Goal: Communication & Community: Participate in discussion

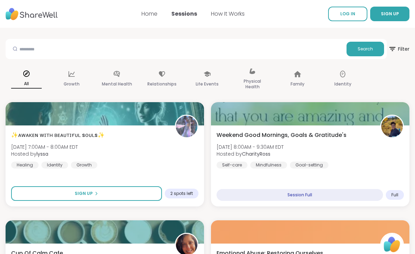
click at [27, 77] on icon at bounding box center [27, 74] width 8 height 8
click at [343, 15] on span "LOG IN" at bounding box center [347, 14] width 15 height 6
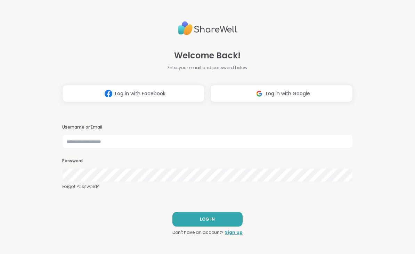
click at [204, 220] on span "LOG IN" at bounding box center [207, 219] width 15 height 6
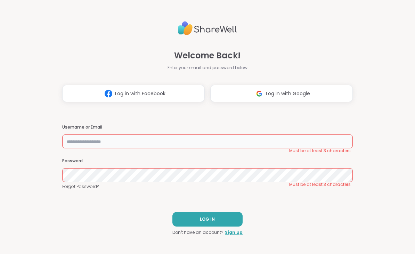
click at [136, 145] on input "text" at bounding box center [207, 142] width 291 height 14
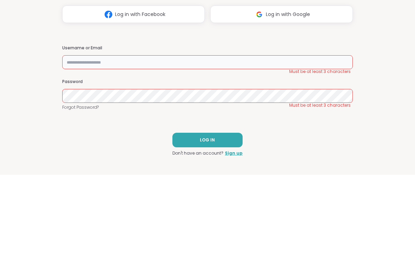
type input "**********"
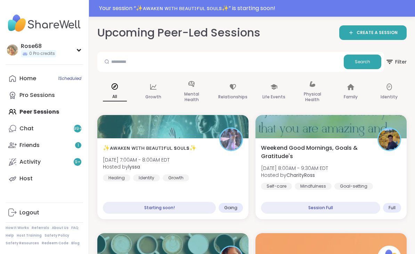
click at [59, 80] on span "1 Scheduled" at bounding box center [69, 79] width 23 height 6
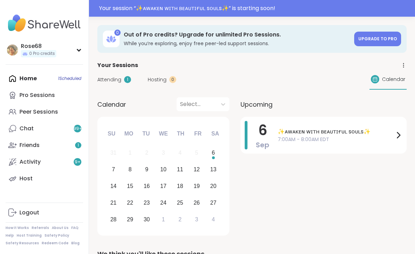
click at [298, 135] on span "✨ᴀᴡᴀᴋᴇɴ ᴡɪᴛʜ ʙᴇᴀᴜᴛɪғᴜʟ sᴏᴜʟs✨" at bounding box center [336, 132] width 116 height 8
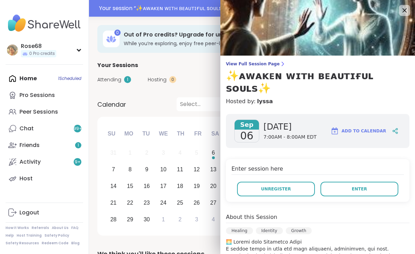
click at [359, 182] on button "Enter" at bounding box center [360, 189] width 78 height 15
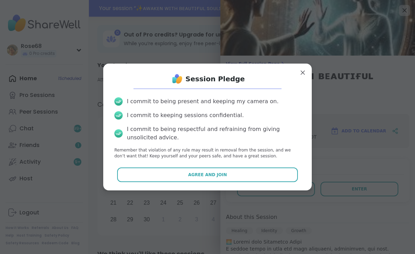
click at [191, 178] on button "Agree and Join" at bounding box center [207, 175] width 181 height 15
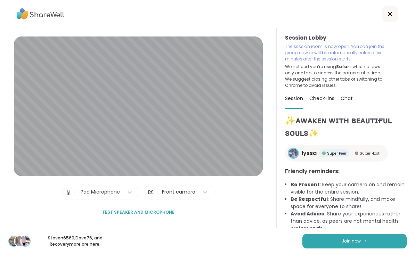
click at [351, 239] on span "Join now" at bounding box center [351, 241] width 19 height 6
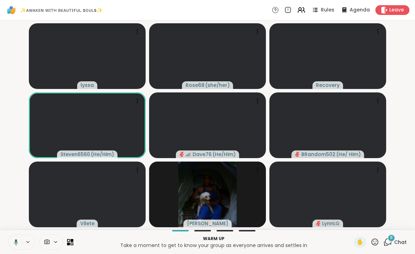
click at [17, 241] on icon at bounding box center [16, 242] width 4 height 6
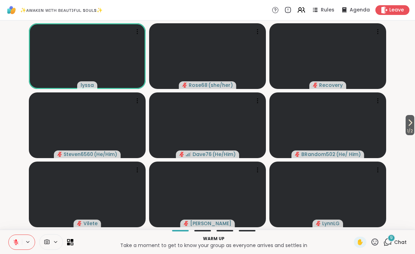
click at [22, 243] on button at bounding box center [15, 242] width 13 height 15
click at [19, 244] on button at bounding box center [15, 242] width 13 height 15
click at [412, 123] on icon at bounding box center [410, 123] width 8 height 8
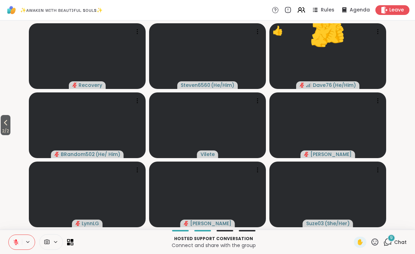
click at [379, 241] on icon at bounding box center [375, 242] width 9 height 9
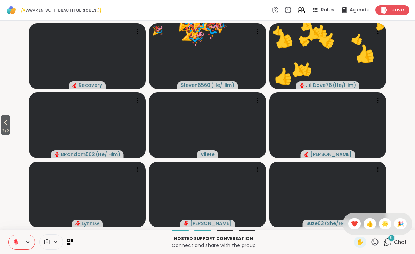
click at [348, 221] on div "❤️" at bounding box center [354, 223] width 13 height 11
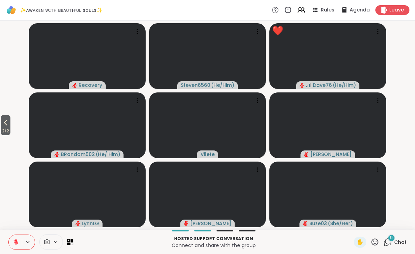
click at [369, 239] on div "✋" at bounding box center [366, 242] width 25 height 11
click at [373, 242] on icon at bounding box center [375, 242] width 9 height 9
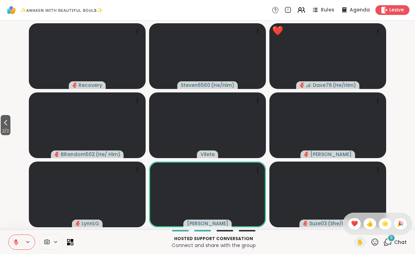
click at [346, 219] on div "✋ ❤️ 👍 🌟 🎉" at bounding box center [378, 224] width 70 height 22
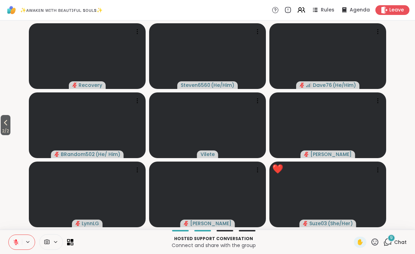
click at [366, 239] on div "✋" at bounding box center [360, 242] width 13 height 11
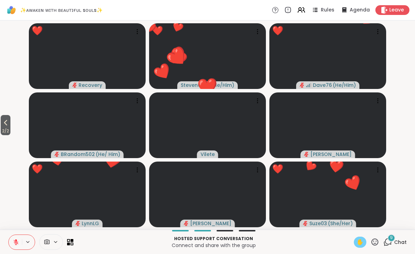
click at [352, 245] on div "Hosted support conversation Connect and share with the group ✋ 9 Chat" at bounding box center [207, 242] width 415 height 24
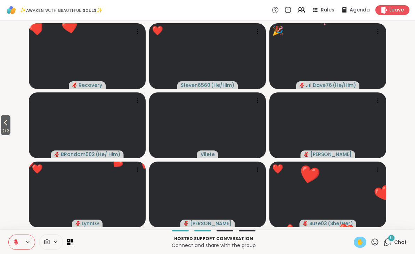
click at [373, 242] on icon at bounding box center [375, 242] width 9 height 9
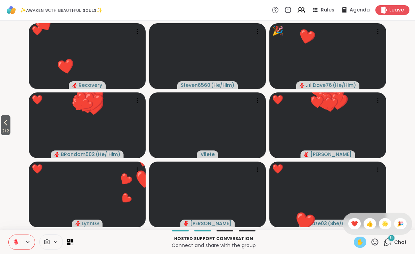
click at [372, 244] on icon at bounding box center [375, 242] width 7 height 7
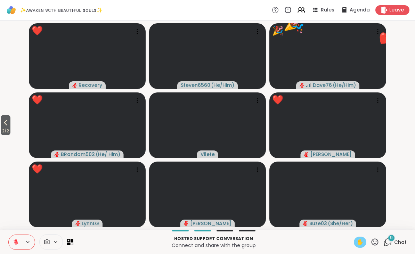
click at [374, 242] on icon at bounding box center [375, 242] width 9 height 9
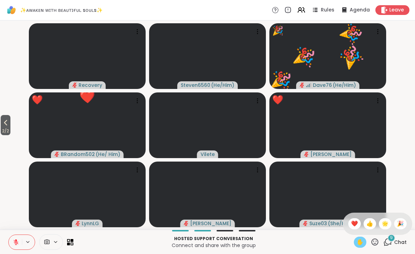
click at [349, 224] on div "❤️" at bounding box center [354, 223] width 13 height 11
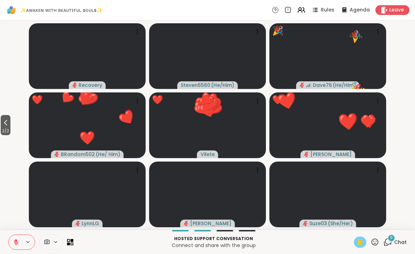
click at [6, 125] on icon at bounding box center [5, 123] width 8 height 8
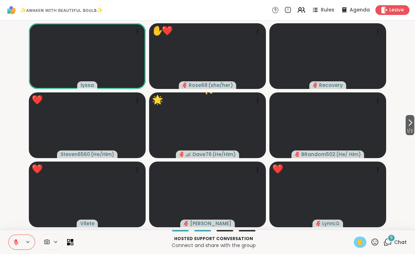
click at [357, 243] on span "✋" at bounding box center [360, 242] width 7 height 8
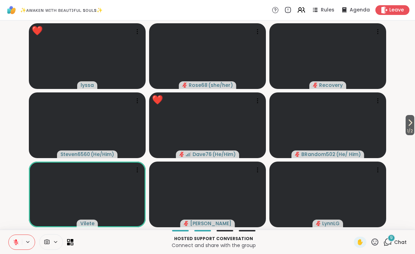
click at [374, 238] on icon at bounding box center [375, 242] width 9 height 9
click at [365, 231] on div "✋ ❤️ 👍 🌟 🎉" at bounding box center [378, 224] width 70 height 22
click at [374, 245] on icon at bounding box center [375, 242] width 7 height 7
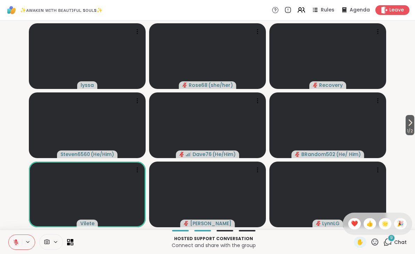
click at [352, 227] on span "❤️" at bounding box center [354, 224] width 7 height 8
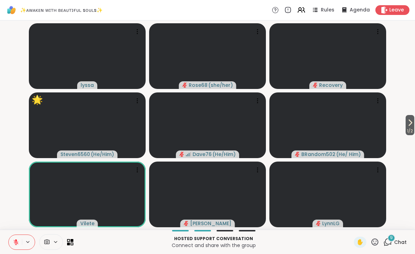
click at [372, 242] on icon at bounding box center [375, 242] width 7 height 7
click at [379, 226] on div "🌟" at bounding box center [385, 223] width 13 height 11
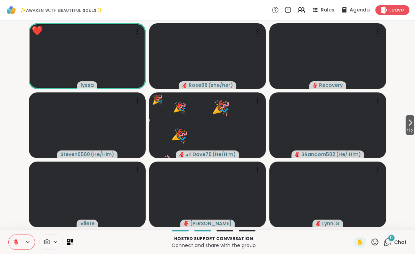
click at [374, 244] on icon at bounding box center [375, 242] width 9 height 9
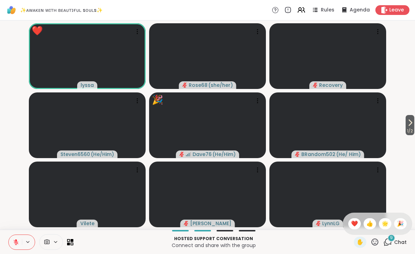
click at [352, 223] on span "❤️" at bounding box center [354, 224] width 7 height 8
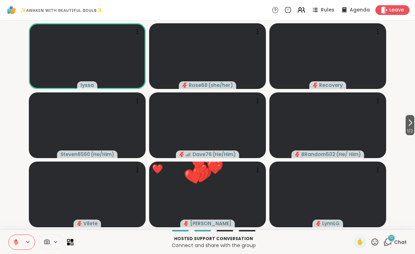
click at [374, 243] on icon at bounding box center [375, 242] width 7 height 7
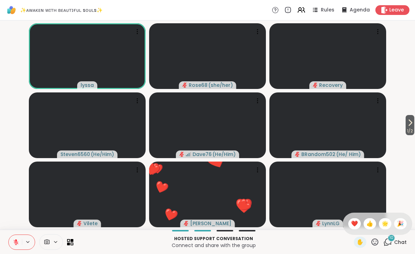
click at [353, 225] on span "❤️" at bounding box center [354, 224] width 7 height 8
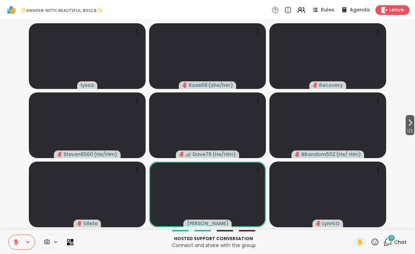
click at [377, 243] on icon at bounding box center [375, 242] width 7 height 7
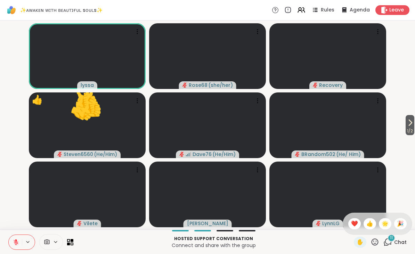
click at [351, 224] on span "❤️" at bounding box center [354, 224] width 7 height 8
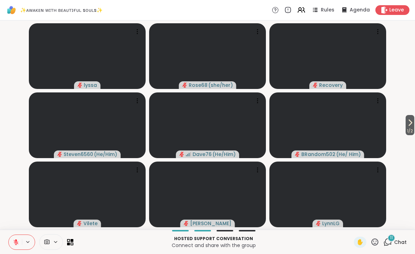
click at [373, 244] on icon at bounding box center [375, 242] width 7 height 7
click at [351, 227] on span "❤️" at bounding box center [354, 224] width 7 height 8
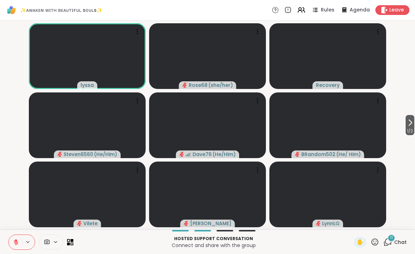
click at [388, 244] on icon at bounding box center [388, 242] width 7 height 6
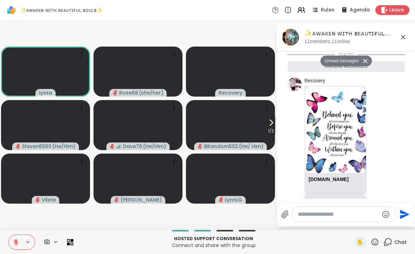
scroll to position [1115, 0]
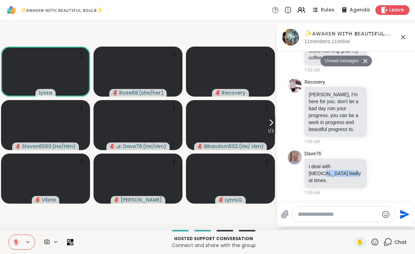
click at [387, 177] on icon at bounding box center [387, 173] width 6 height 8
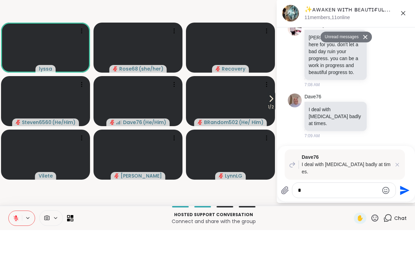
scroll to position [0, 0]
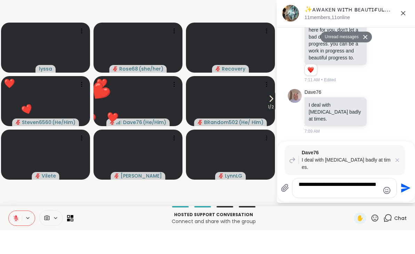
type textarea "**********"
click at [406, 207] on icon "Send" at bounding box center [405, 212] width 11 height 11
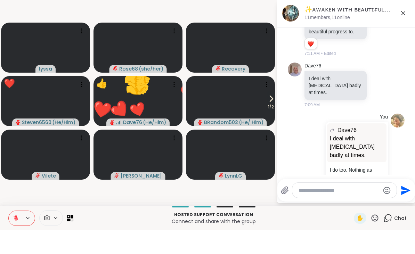
scroll to position [1193, 0]
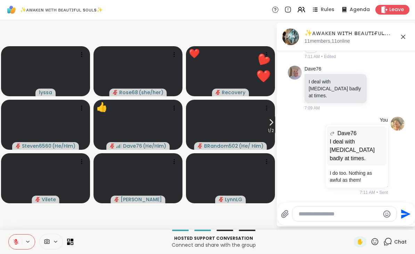
click at [377, 91] on icon at bounding box center [379, 88] width 6 height 7
click at [323, 81] on div "Select Reaction: Heart" at bounding box center [324, 77] width 6 height 6
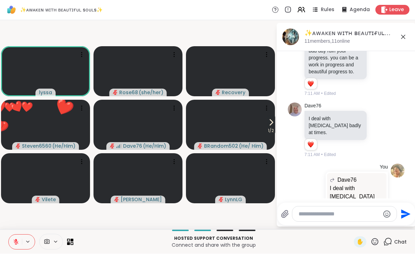
scroll to position [1098, 0]
click at [399, 37] on icon at bounding box center [403, 37] width 8 height 8
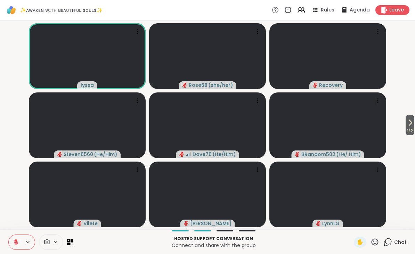
click at [406, 130] on span "1 / 2" at bounding box center [410, 131] width 9 height 8
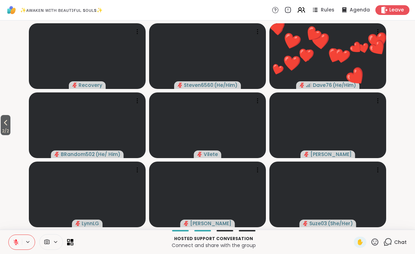
click at [7, 128] on span "2 / 2" at bounding box center [6, 131] width 10 height 8
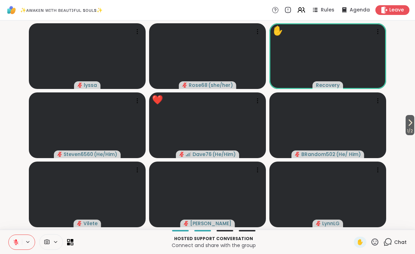
click at [384, 240] on icon at bounding box center [388, 242] width 9 height 9
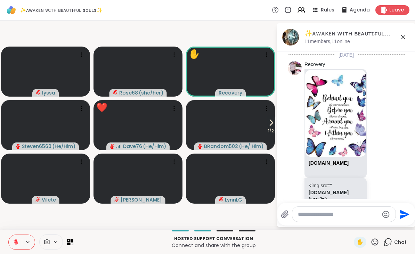
scroll to position [1212, 0]
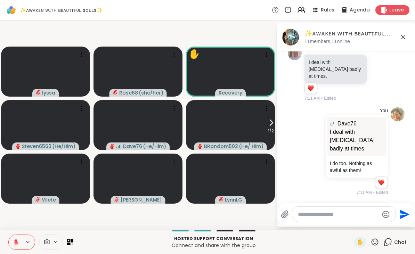
click at [384, 244] on icon at bounding box center [388, 242] width 9 height 9
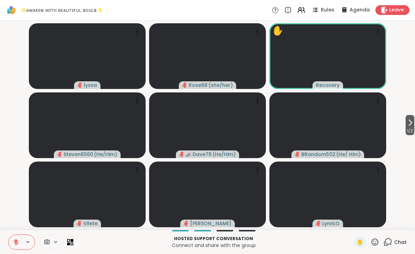
click at [388, 239] on icon at bounding box center [388, 242] width 7 height 6
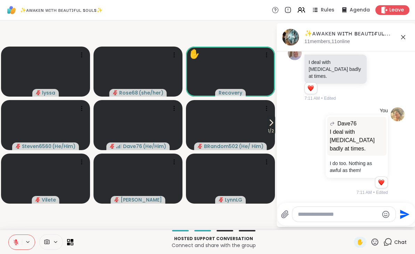
click at [388, 243] on icon at bounding box center [388, 242] width 9 height 9
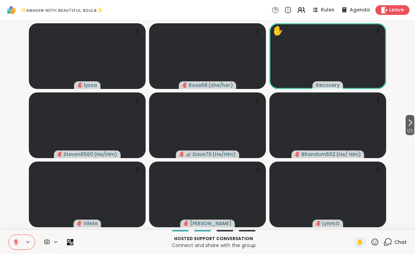
click at [387, 243] on icon at bounding box center [388, 242] width 9 height 9
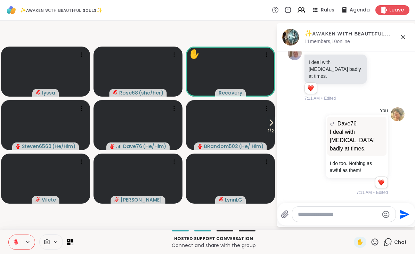
click at [387, 243] on icon at bounding box center [388, 242] width 7 height 6
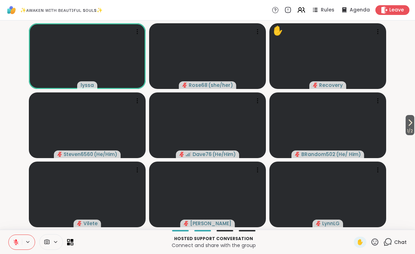
click at [388, 242] on icon at bounding box center [388, 242] width 9 height 9
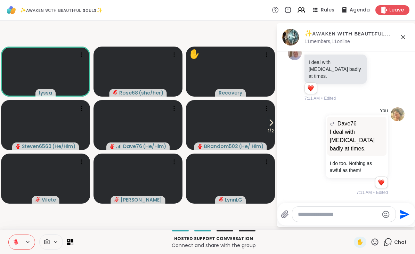
click at [402, 38] on icon at bounding box center [403, 37] width 4 height 4
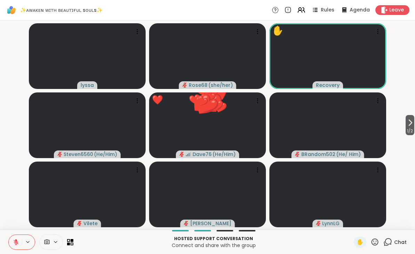
click at [386, 244] on icon at bounding box center [388, 242] width 9 height 9
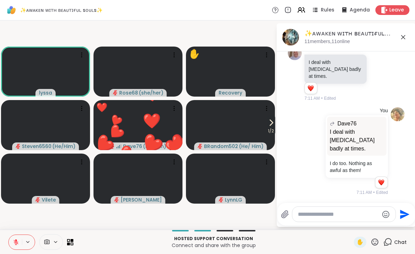
click at [400, 35] on icon at bounding box center [403, 37] width 8 height 8
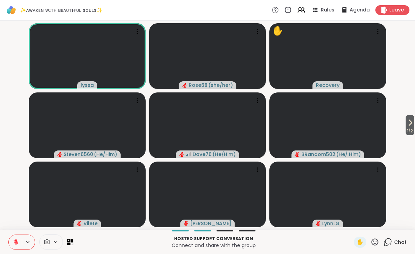
click at [389, 242] on icon at bounding box center [388, 242] width 9 height 9
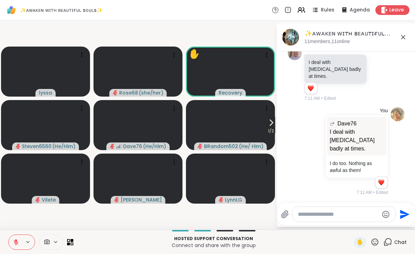
click at [406, 38] on icon at bounding box center [403, 37] width 8 height 8
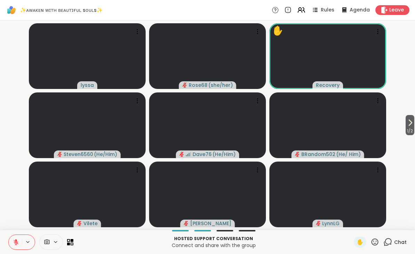
click at [377, 241] on icon at bounding box center [375, 242] width 9 height 9
click at [356, 224] on span "❤️" at bounding box center [354, 224] width 7 height 8
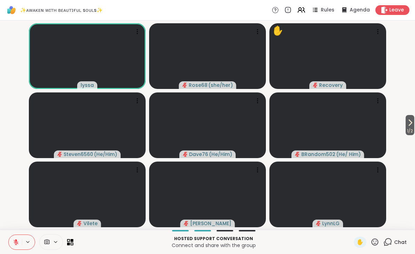
click at [363, 241] on span "✋" at bounding box center [360, 242] width 7 height 8
click at [362, 240] on span "✋" at bounding box center [360, 242] width 7 height 8
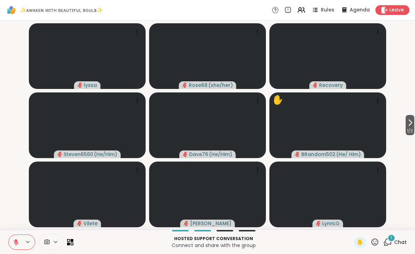
click at [21, 243] on button at bounding box center [15, 242] width 13 height 15
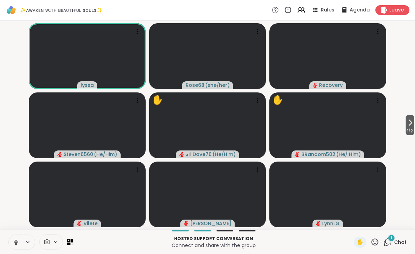
click at [22, 244] on button at bounding box center [28, 242] width 13 height 6
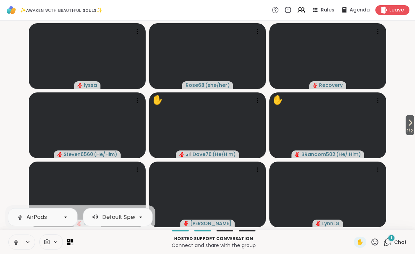
click at [17, 242] on icon at bounding box center [16, 241] width 2 height 3
click at [12, 188] on video-player-container "1 / 2 lyssa Rose68 ( she/her ) Recovery Steven6560 ( He/Him ) ✋ Dave76 ( He/Him…" at bounding box center [207, 125] width 407 height 204
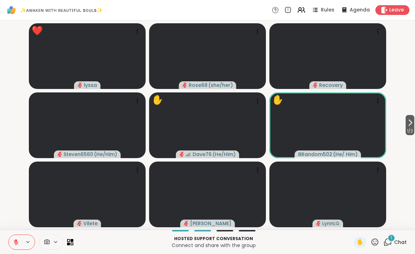
click at [377, 242] on icon at bounding box center [375, 242] width 9 height 9
click at [354, 227] on span "❤️" at bounding box center [354, 224] width 7 height 8
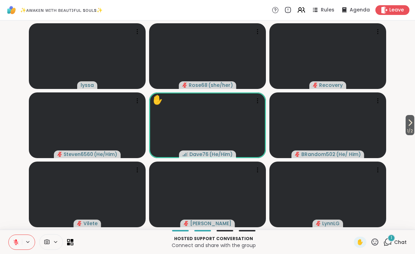
click at [377, 244] on icon at bounding box center [375, 242] width 9 height 9
click at [357, 224] on div "❤️" at bounding box center [354, 223] width 13 height 11
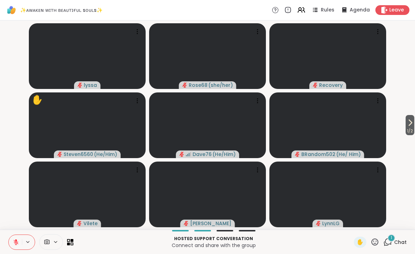
click at [407, 123] on icon at bounding box center [410, 123] width 8 height 8
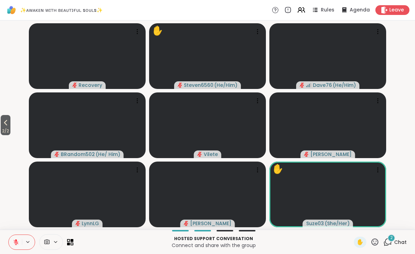
click at [379, 241] on icon at bounding box center [375, 242] width 9 height 9
click at [356, 224] on span "❤️" at bounding box center [354, 224] width 7 height 8
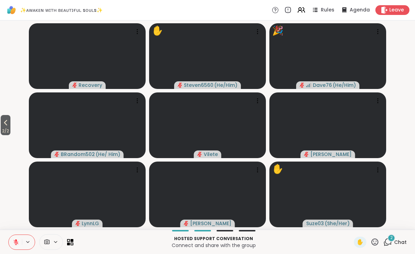
click at [377, 242] on icon at bounding box center [375, 242] width 7 height 7
click at [387, 222] on span "🌟" at bounding box center [385, 224] width 7 height 8
click at [10, 126] on button "2 / 2" at bounding box center [6, 125] width 10 height 20
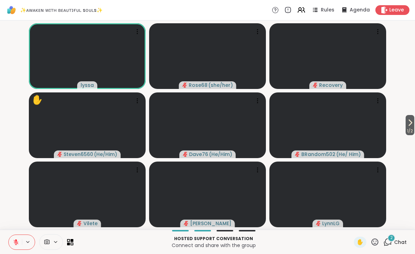
click at [376, 242] on icon at bounding box center [375, 242] width 9 height 9
click at [354, 224] on span "❤️" at bounding box center [354, 224] width 7 height 8
click at [378, 244] on icon at bounding box center [375, 242] width 7 height 7
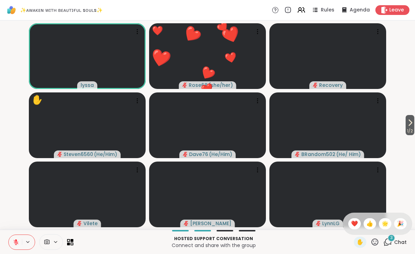
click at [386, 225] on span "🌟" at bounding box center [385, 224] width 7 height 8
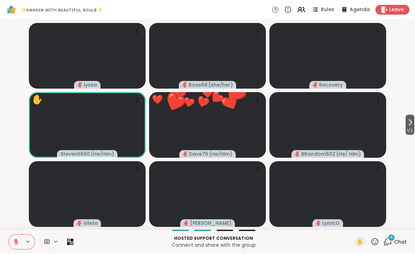
click at [378, 243] on icon at bounding box center [375, 242] width 9 height 9
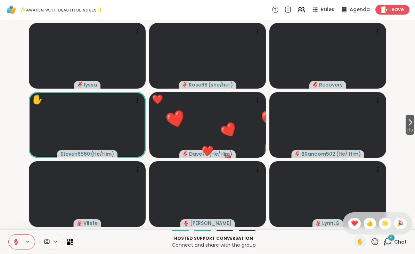
click at [387, 224] on span "🌟" at bounding box center [385, 224] width 7 height 8
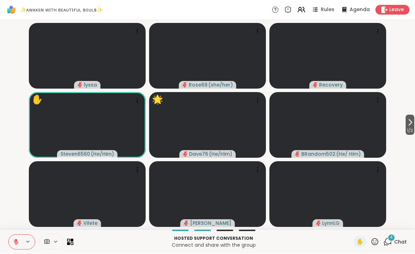
click at [376, 242] on icon at bounding box center [375, 242] width 9 height 9
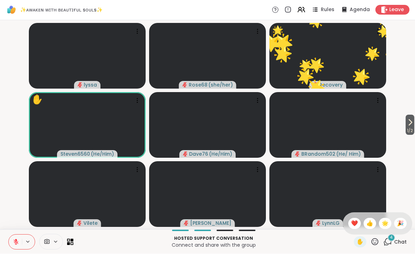
click at [353, 225] on span "❤️" at bounding box center [354, 224] width 7 height 8
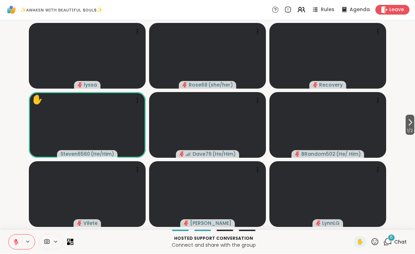
click at [379, 242] on icon at bounding box center [375, 242] width 9 height 9
click at [355, 225] on span "❤️" at bounding box center [354, 224] width 7 height 8
click at [379, 243] on icon at bounding box center [375, 242] width 7 height 7
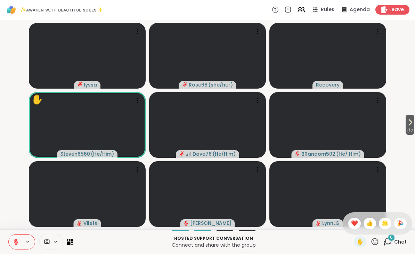
click at [388, 224] on span "🌟" at bounding box center [385, 224] width 7 height 8
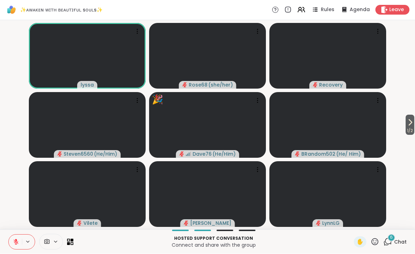
click at [375, 241] on icon at bounding box center [375, 242] width 9 height 9
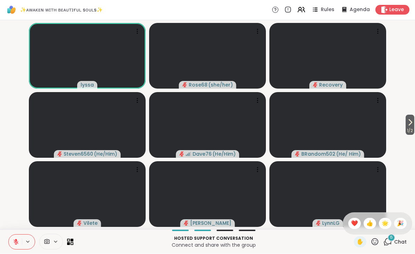
click at [387, 222] on span "🌟" at bounding box center [385, 224] width 7 height 8
click at [410, 129] on span "1 / 2" at bounding box center [410, 131] width 9 height 8
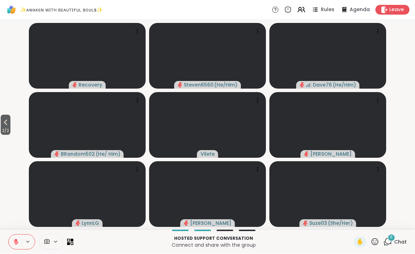
click at [9, 124] on icon at bounding box center [5, 123] width 8 height 8
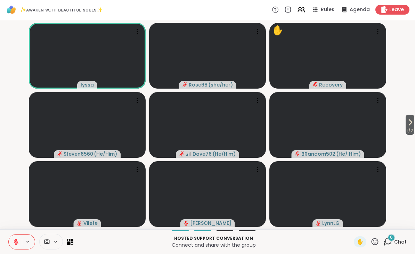
click at [361, 243] on span "✋" at bounding box center [360, 242] width 7 height 8
click at [362, 243] on span "✋" at bounding box center [360, 242] width 7 height 8
click at [362, 242] on span "✋" at bounding box center [360, 242] width 7 height 8
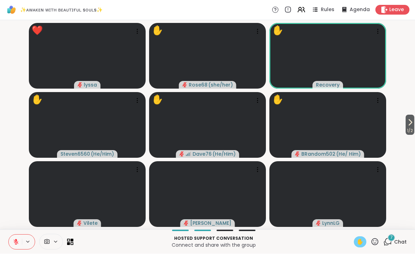
click at [376, 241] on icon at bounding box center [375, 242] width 9 height 9
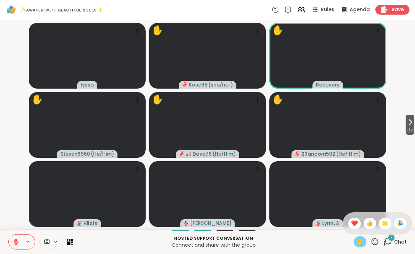
click at [351, 226] on span "❤️" at bounding box center [354, 224] width 7 height 8
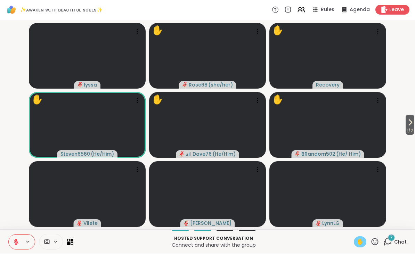
click at [377, 242] on icon at bounding box center [375, 242] width 9 height 9
click at [354, 222] on span "❤️" at bounding box center [354, 224] width 7 height 8
click at [379, 241] on icon at bounding box center [375, 242] width 9 height 9
click at [352, 225] on span "❤️" at bounding box center [354, 224] width 7 height 8
click at [377, 242] on icon at bounding box center [375, 242] width 9 height 9
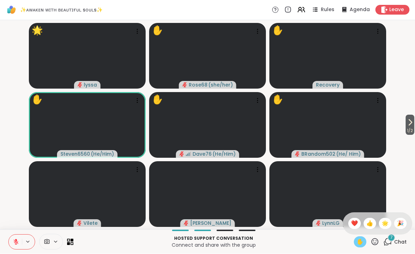
click at [386, 223] on span "🌟" at bounding box center [385, 224] width 7 height 8
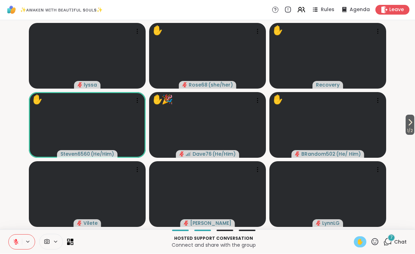
click at [379, 239] on icon at bounding box center [375, 242] width 9 height 9
click at [384, 227] on span "🌟" at bounding box center [385, 224] width 7 height 8
click at [377, 241] on icon at bounding box center [375, 242] width 7 height 7
click at [354, 225] on span "❤️" at bounding box center [354, 224] width 7 height 8
click at [377, 243] on icon at bounding box center [375, 242] width 9 height 9
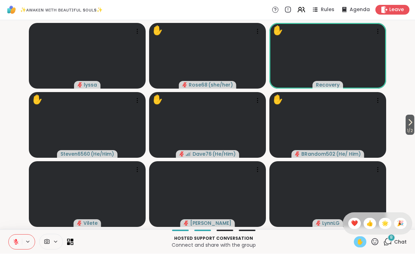
click at [357, 224] on div "❤️" at bounding box center [354, 223] width 13 height 11
click at [378, 240] on icon at bounding box center [375, 242] width 9 height 9
click at [371, 223] on span "👍" at bounding box center [369, 224] width 7 height 8
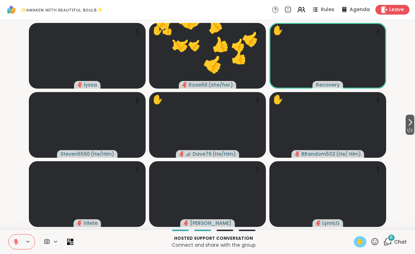
click at [379, 243] on icon at bounding box center [375, 242] width 9 height 9
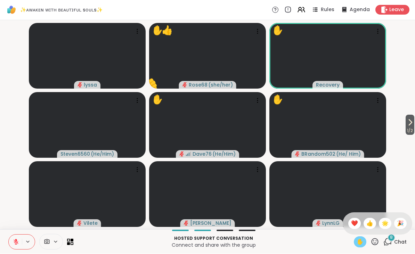
click at [385, 224] on span "🌟" at bounding box center [385, 224] width 7 height 8
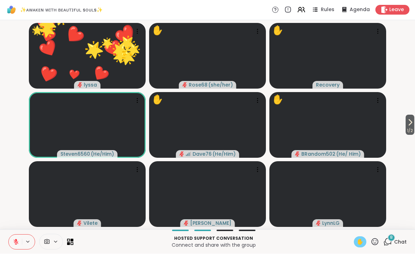
click at [378, 245] on icon at bounding box center [375, 242] width 9 height 9
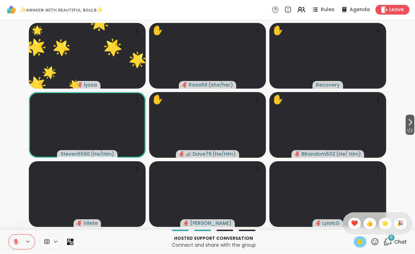
click at [359, 223] on div "❤️" at bounding box center [354, 223] width 13 height 11
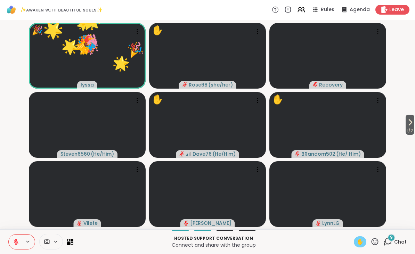
click at [377, 246] on icon at bounding box center [375, 242] width 9 height 9
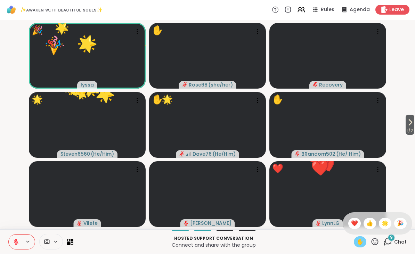
click at [372, 226] on span "👍" at bounding box center [369, 224] width 7 height 8
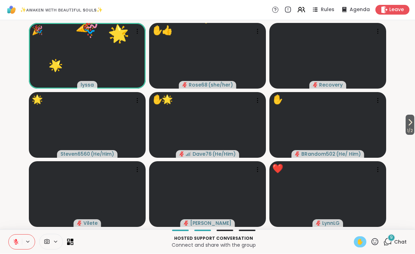
click at [379, 244] on icon at bounding box center [375, 242] width 9 height 9
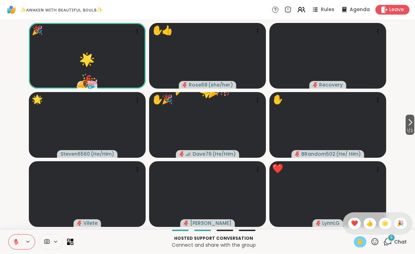
click at [358, 226] on div "❤️" at bounding box center [354, 223] width 13 height 11
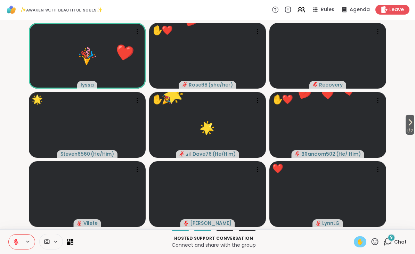
click at [377, 245] on icon at bounding box center [375, 242] width 9 height 9
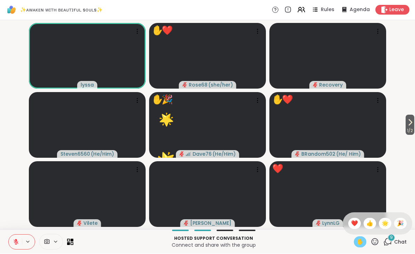
click at [384, 226] on span "🌟" at bounding box center [385, 224] width 7 height 8
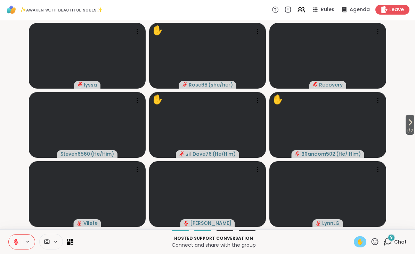
click at [408, 131] on span "1 / 2" at bounding box center [410, 131] width 9 height 8
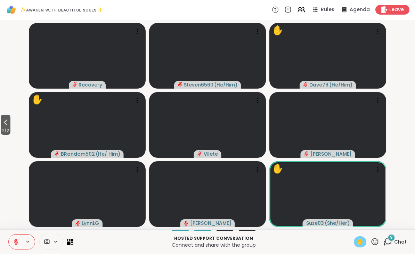
click at [377, 241] on icon at bounding box center [375, 242] width 7 height 7
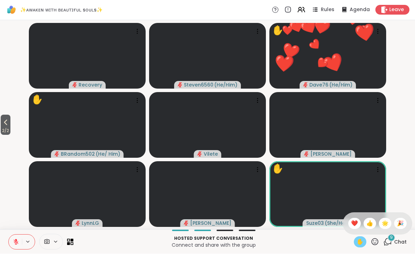
click at [387, 221] on span "🌟" at bounding box center [385, 224] width 7 height 8
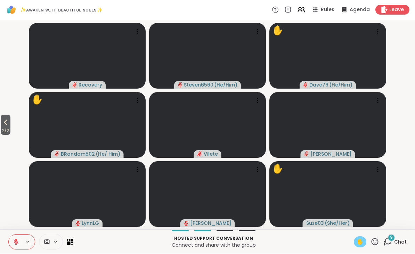
click at [375, 244] on icon at bounding box center [375, 242] width 9 height 9
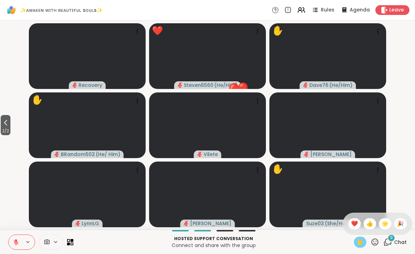
click at [346, 241] on p "Hosted support conversation" at bounding box center [214, 239] width 272 height 6
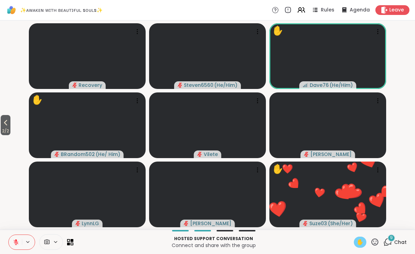
click at [377, 241] on icon at bounding box center [375, 242] width 7 height 7
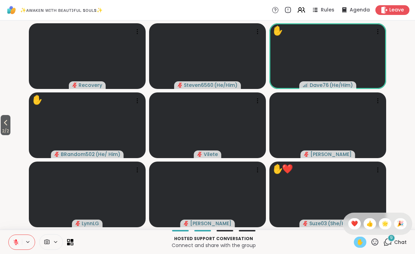
click at [355, 223] on span "❤️" at bounding box center [354, 224] width 7 height 8
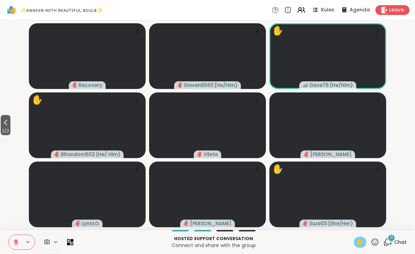
click at [378, 242] on icon at bounding box center [375, 242] width 7 height 7
click at [354, 222] on span "❤️" at bounding box center [354, 224] width 7 height 8
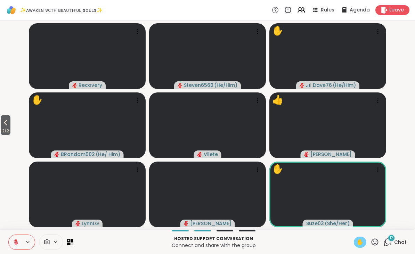
click at [390, 241] on div "12" at bounding box center [392, 238] width 8 height 8
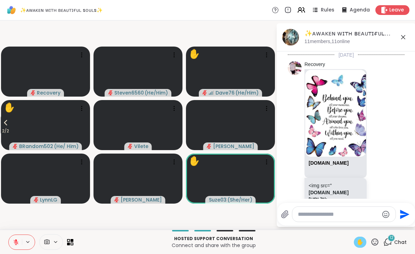
scroll to position [2354, 0]
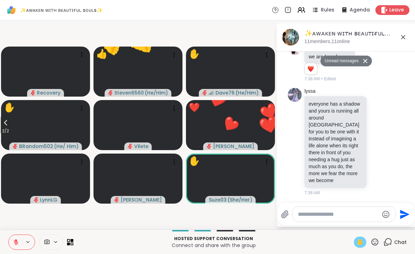
click at [407, 35] on icon at bounding box center [403, 37] width 8 height 8
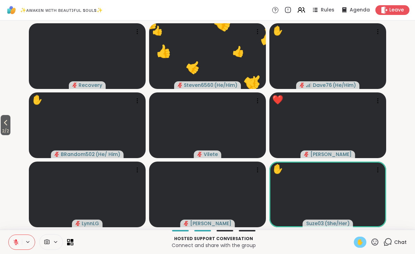
click at [378, 241] on icon at bounding box center [375, 242] width 9 height 9
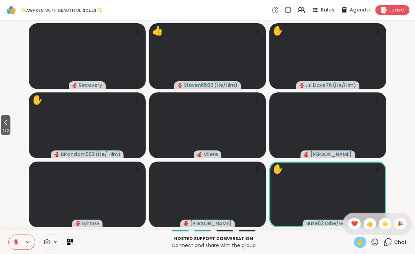
click at [353, 218] on div "❤️" at bounding box center [354, 223] width 13 height 11
click at [376, 244] on icon at bounding box center [375, 242] width 9 height 9
click at [388, 224] on span "🌟" at bounding box center [385, 224] width 7 height 8
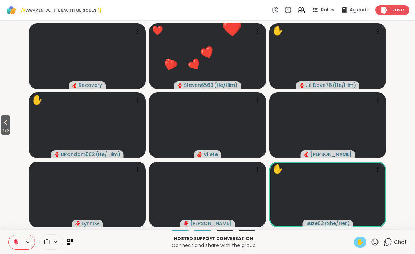
click at [7, 123] on icon at bounding box center [5, 123] width 8 height 8
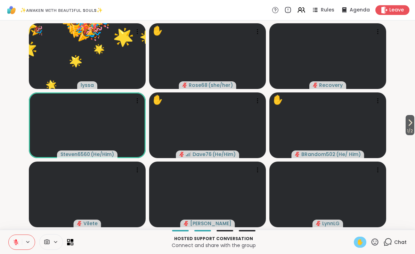
click at [376, 245] on icon at bounding box center [375, 242] width 9 height 9
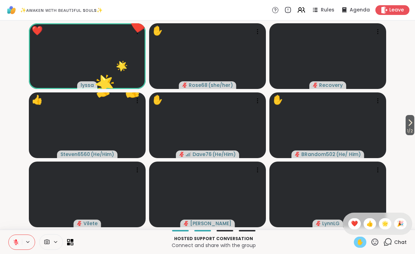
click at [366, 225] on span "👍" at bounding box center [369, 224] width 7 height 8
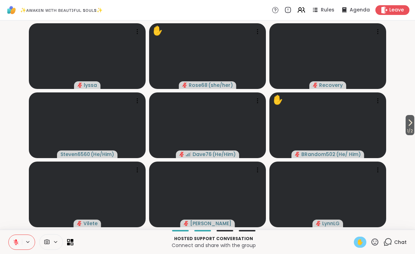
click at [29, 243] on icon at bounding box center [28, 242] width 6 height 6
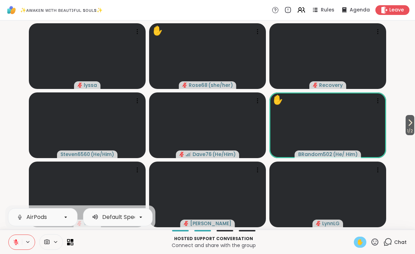
click at [17, 241] on icon at bounding box center [16, 240] width 2 height 3
click at [19, 243] on button at bounding box center [15, 242] width 13 height 15
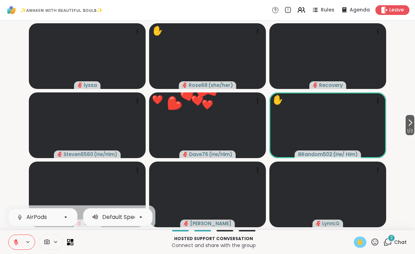
click at [378, 241] on icon at bounding box center [375, 242] width 9 height 9
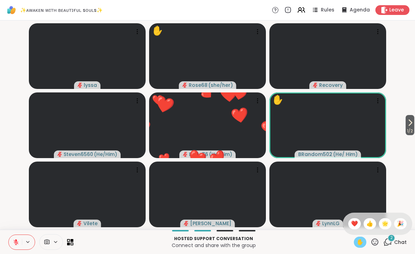
click at [356, 226] on span "❤️" at bounding box center [354, 224] width 7 height 8
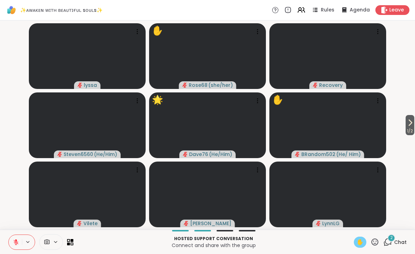
click at [379, 241] on icon at bounding box center [375, 242] width 9 height 9
click at [356, 227] on span "❤️" at bounding box center [354, 224] width 7 height 8
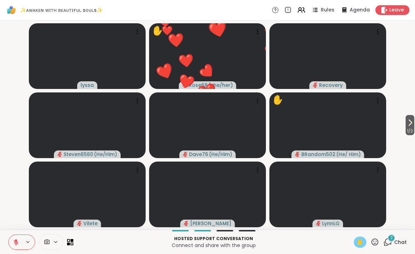
click at [20, 241] on button at bounding box center [15, 242] width 13 height 15
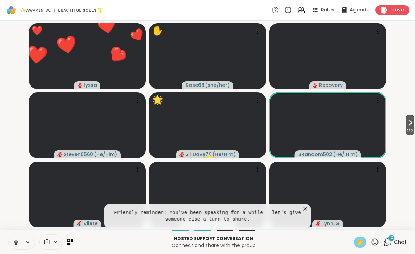
click at [306, 210] on icon at bounding box center [305, 208] width 3 height 3
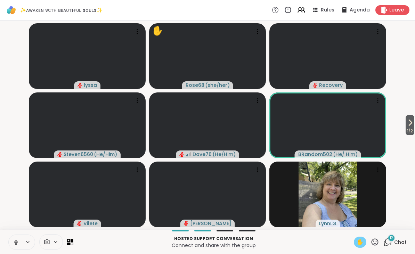
click at [378, 242] on icon at bounding box center [375, 242] width 9 height 9
click at [355, 226] on span "❤️" at bounding box center [354, 224] width 7 height 8
click at [19, 240] on button at bounding box center [15, 242] width 13 height 15
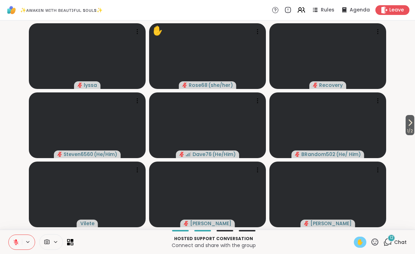
click at [361, 242] on span "✋" at bounding box center [360, 242] width 7 height 8
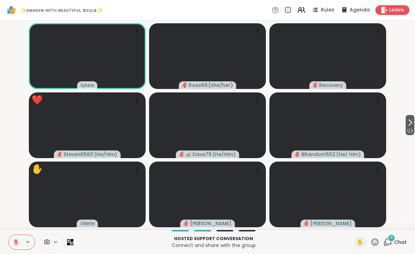
click at [376, 245] on icon at bounding box center [375, 242] width 9 height 9
click at [377, 242] on icon at bounding box center [375, 242] width 7 height 7
click at [358, 224] on div "❤️" at bounding box center [354, 223] width 13 height 11
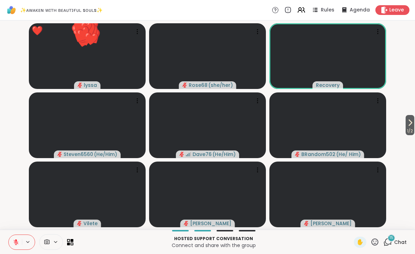
click at [376, 242] on icon at bounding box center [375, 242] width 9 height 9
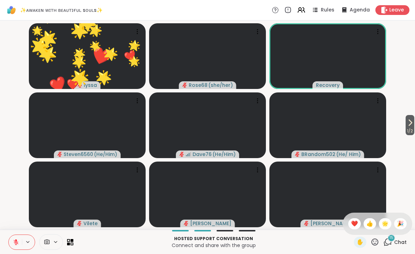
click at [354, 224] on span "❤️" at bounding box center [354, 224] width 7 height 8
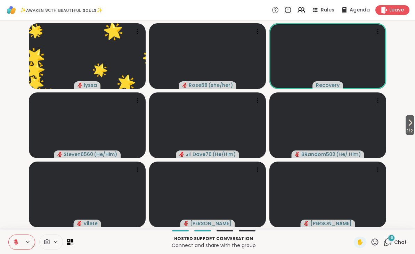
click at [376, 244] on icon at bounding box center [375, 242] width 9 height 9
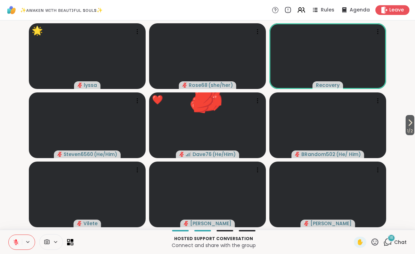
click at [376, 246] on icon at bounding box center [375, 242] width 9 height 9
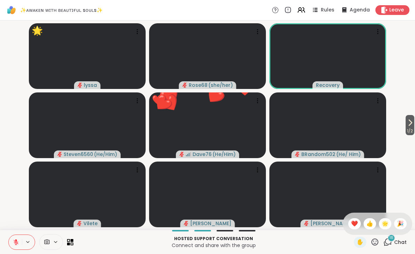
click at [356, 223] on span "❤️" at bounding box center [354, 224] width 7 height 8
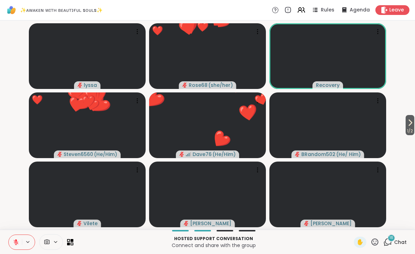
click at [376, 244] on icon at bounding box center [375, 242] width 9 height 9
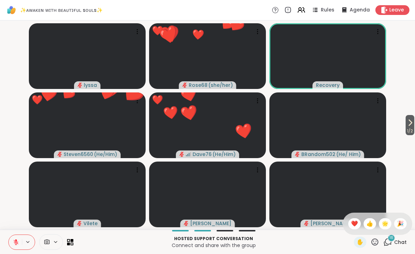
click at [386, 225] on span "🌟" at bounding box center [385, 224] width 7 height 8
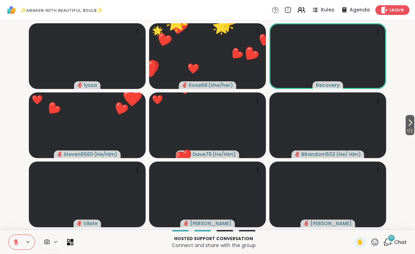
click at [377, 245] on icon at bounding box center [375, 242] width 9 height 9
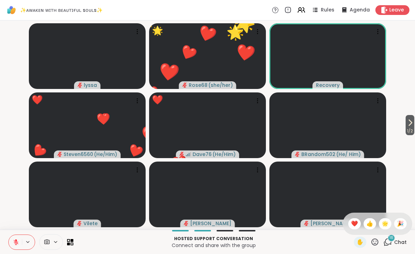
click at [400, 224] on span "🎉" at bounding box center [400, 224] width 7 height 8
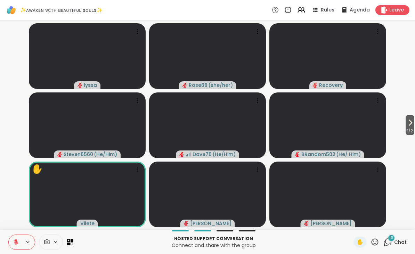
click at [411, 124] on icon at bounding box center [410, 123] width 8 height 8
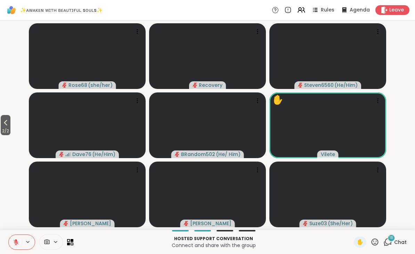
click at [10, 131] on span "2 / 2" at bounding box center [6, 131] width 10 height 8
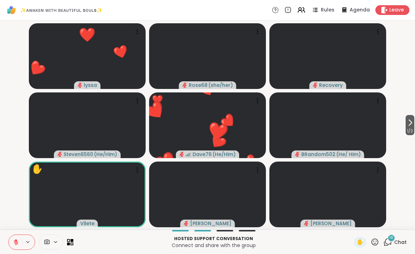
click at [377, 240] on icon at bounding box center [375, 242] width 9 height 9
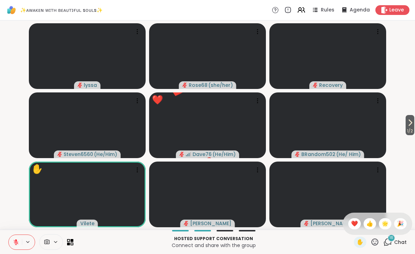
click at [356, 222] on span "❤️" at bounding box center [354, 224] width 7 height 8
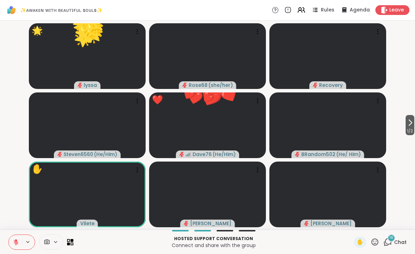
click at [373, 243] on icon at bounding box center [375, 242] width 9 height 9
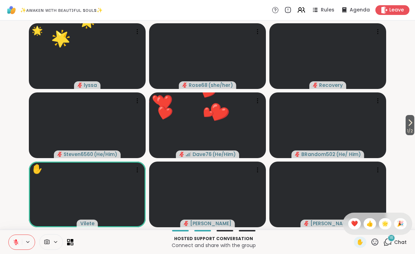
click at [386, 223] on span "🌟" at bounding box center [385, 224] width 7 height 8
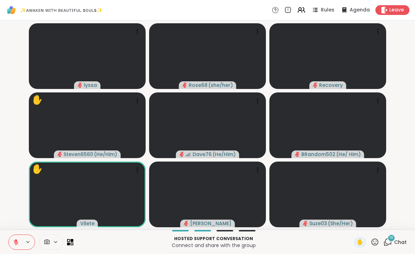
click at [377, 241] on icon at bounding box center [375, 242] width 9 height 9
click at [355, 226] on span "❤️" at bounding box center [354, 224] width 7 height 8
click at [376, 243] on icon at bounding box center [375, 242] width 9 height 9
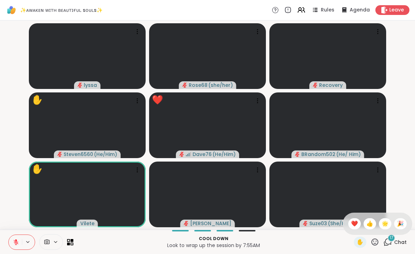
click at [351, 221] on span "❤️" at bounding box center [354, 224] width 7 height 8
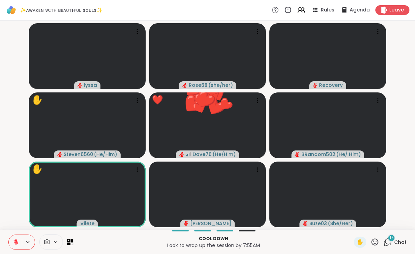
click at [377, 242] on icon at bounding box center [375, 242] width 9 height 9
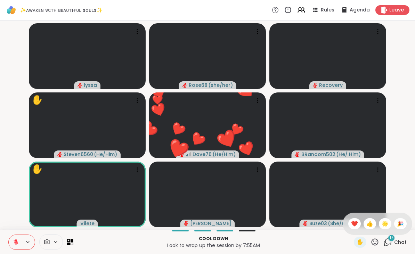
click at [383, 223] on span "🌟" at bounding box center [385, 224] width 7 height 8
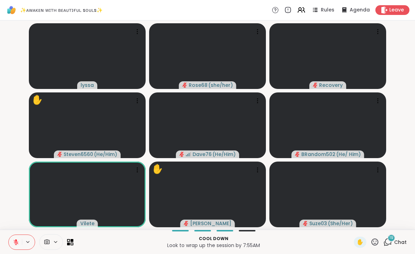
click at [379, 239] on icon at bounding box center [375, 242] width 9 height 9
click at [387, 226] on span "🌟" at bounding box center [385, 224] width 7 height 8
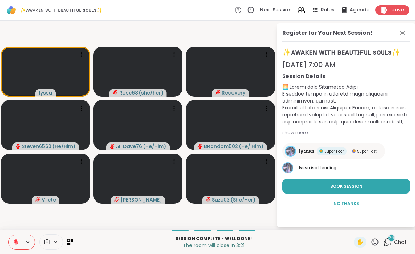
click at [404, 33] on icon at bounding box center [402, 33] width 8 height 8
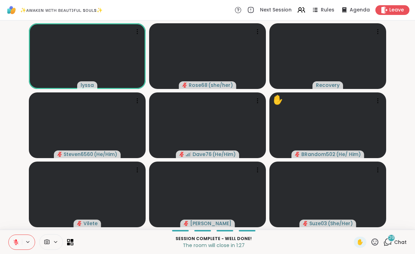
click at [375, 242] on icon at bounding box center [375, 242] width 9 height 9
click at [351, 221] on span "❤️" at bounding box center [354, 224] width 7 height 8
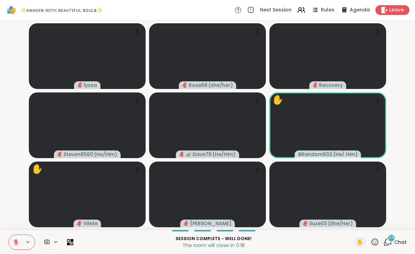
click at [377, 243] on icon at bounding box center [375, 242] width 9 height 9
click at [383, 225] on span "🌟" at bounding box center [385, 224] width 7 height 8
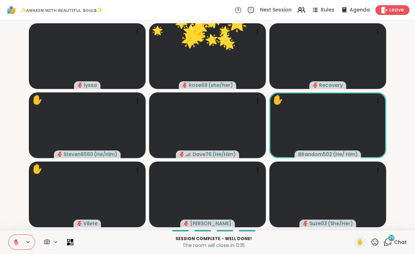
click at [375, 243] on icon at bounding box center [375, 242] width 9 height 9
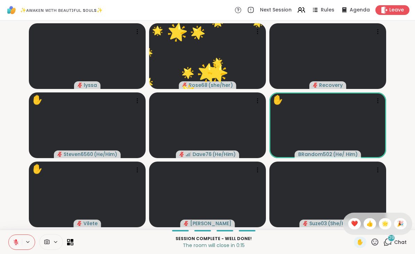
click at [402, 223] on span "🎉" at bounding box center [400, 224] width 7 height 8
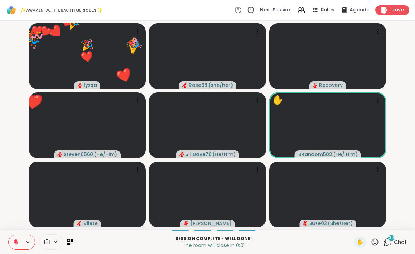
click at [376, 240] on icon at bounding box center [375, 242] width 9 height 9
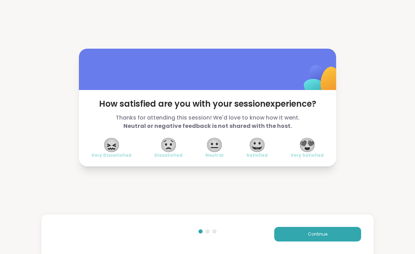
click at [310, 148] on span "😍" at bounding box center [307, 145] width 17 height 13
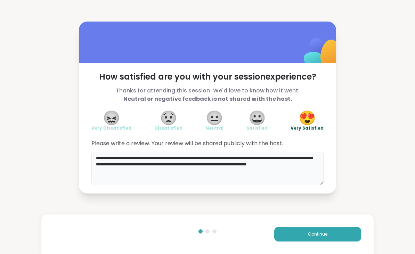
type textarea "**********"
click at [349, 234] on button "Continue" at bounding box center [317, 234] width 87 height 15
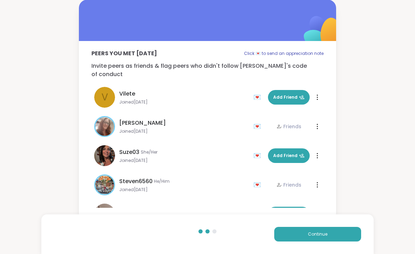
click at [336, 237] on button "Continue" at bounding box center [317, 234] width 87 height 15
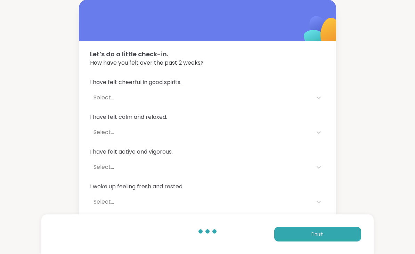
click at [327, 235] on button "Finish" at bounding box center [317, 234] width 87 height 15
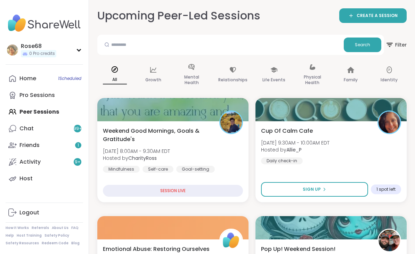
click at [45, 82] on link "Home 1 Scheduled" at bounding box center [45, 78] width 78 height 17
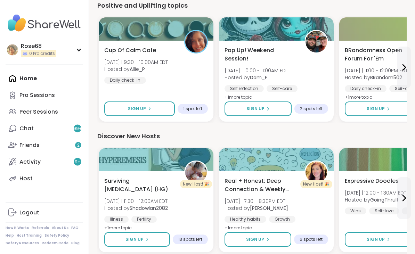
scroll to position [597, 0]
